Goal: Task Accomplishment & Management: Use online tool/utility

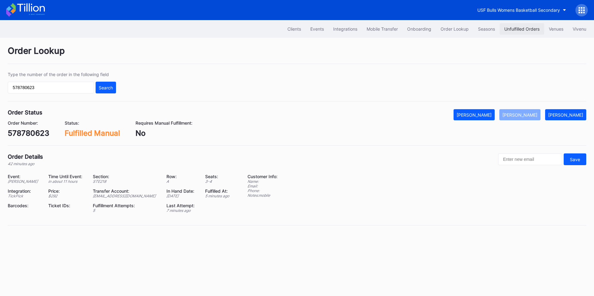
drag, startPoint x: 0, startPoint y: 0, endPoint x: 531, endPoint y: 27, distance: 532.1
click at [531, 27] on div "Unfulfilled Orders" at bounding box center [521, 28] width 35 height 5
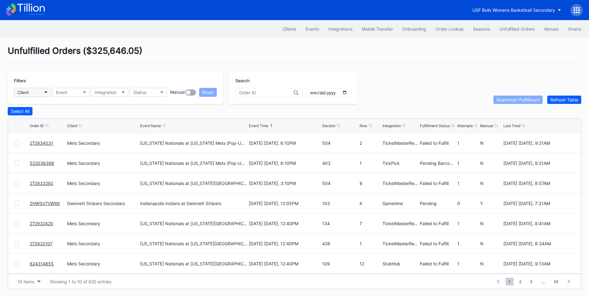
click at [25, 95] on button "Client" at bounding box center [32, 92] width 37 height 9
type input "mets"
click at [60, 120] on div "Mets Secondary" at bounding box center [50, 119] width 72 height 11
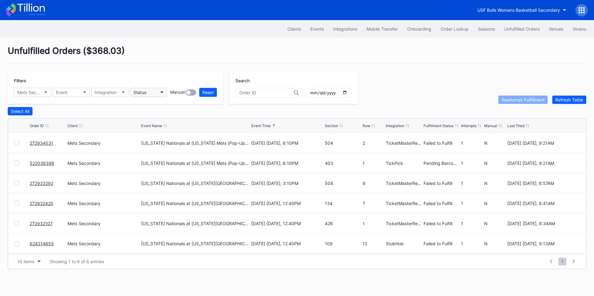
click at [153, 97] on button "Status" at bounding box center [148, 92] width 37 height 9
click at [161, 119] on div "Failed to Fulfill" at bounding box center [149, 119] width 29 height 5
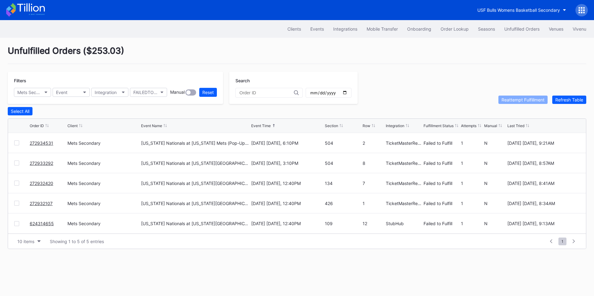
click at [34, 115] on div "Select All" at bounding box center [297, 111] width 579 height 8
click at [28, 115] on button "Select All" at bounding box center [20, 111] width 25 height 8
click at [508, 102] on div "Reattempt Fulfillment" at bounding box center [522, 99] width 43 height 5
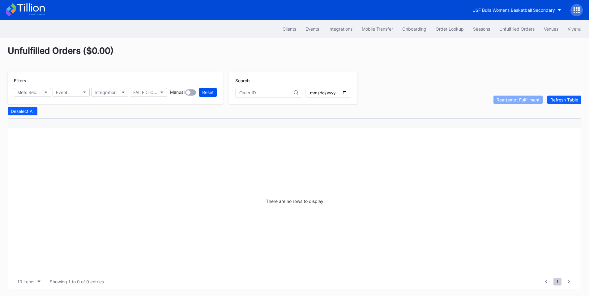
click at [209, 93] on div "Reset" at bounding box center [207, 92] width 11 height 5
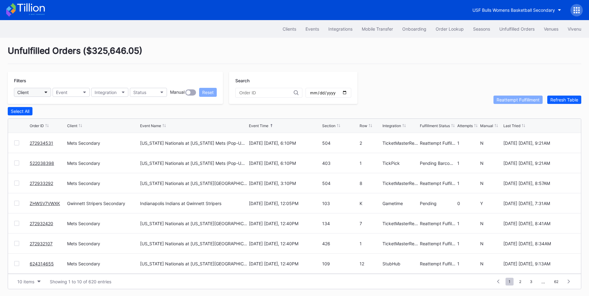
click at [46, 92] on icon "button" at bounding box center [46, 93] width 3 height 2
type input "mets"
click at [59, 124] on div "Mets Secondary" at bounding box center [50, 119] width 72 height 11
